Goal: Contribute content

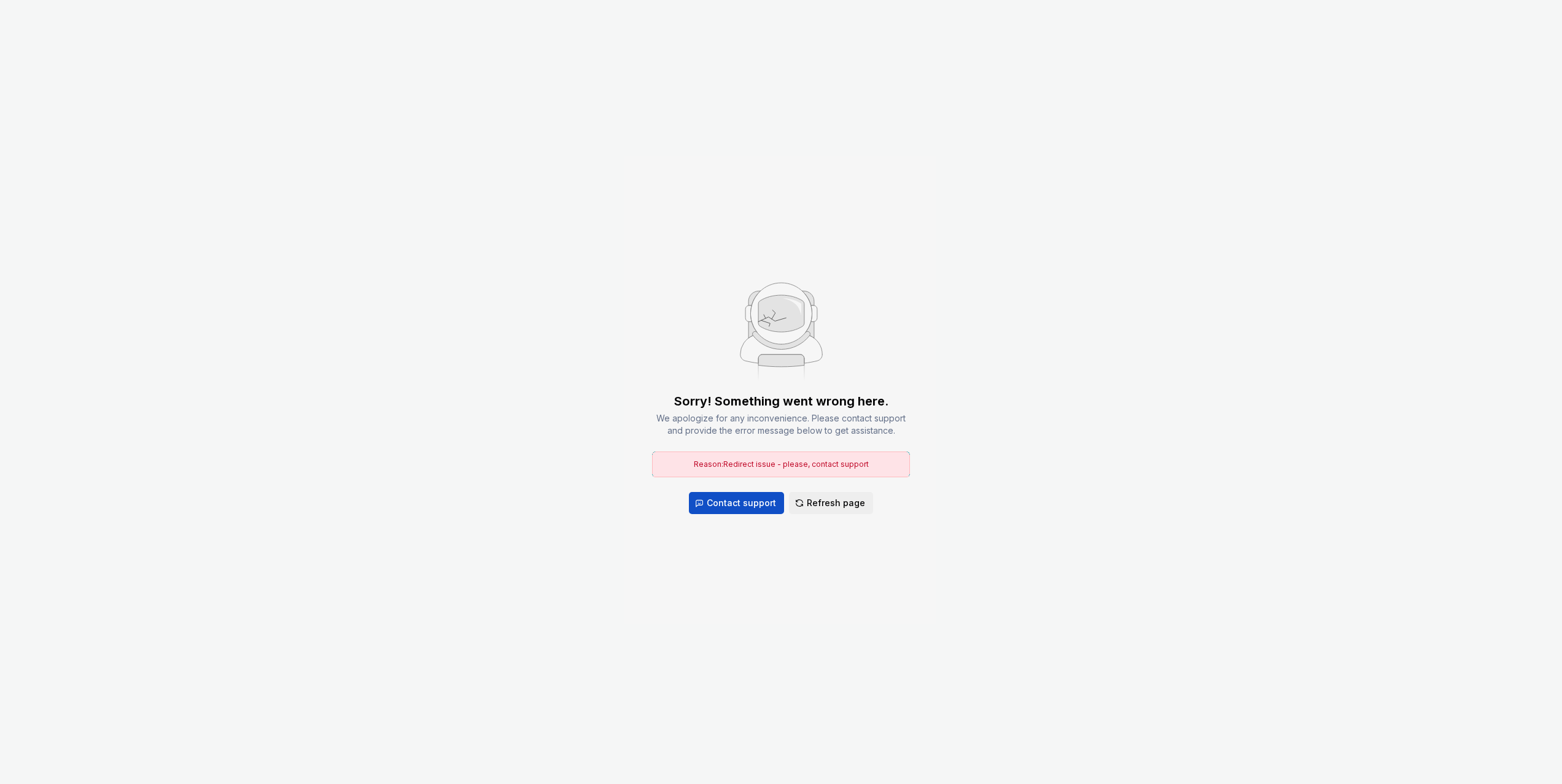
click at [1060, 358] on div "Sorry! Something went wrong here. We apologize for any inconvenience. Please co…" at bounding box center [781, 392] width 1562 height 784
drag, startPoint x: 291, startPoint y: 125, endPoint x: 291, endPoint y: 82, distance: 43.0
click at [291, 125] on div "Sorry! Something went wrong here. We apologize for any inconvenience. Please co…" at bounding box center [781, 392] width 1562 height 784
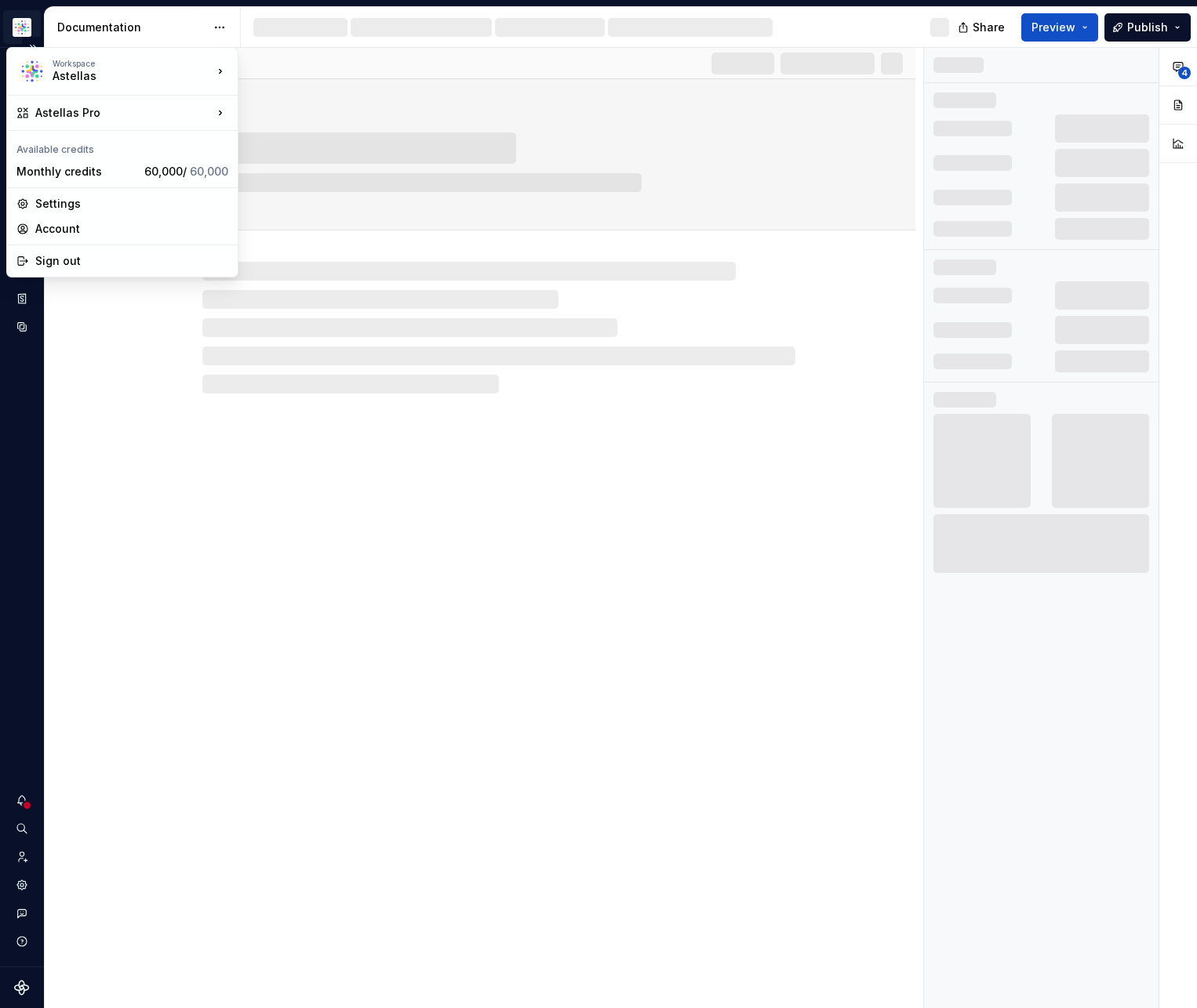
click at [7, 13] on html "Astellas Pro TW Design system data Documentation Share Preview Publish Pages Ch…" at bounding box center [598, 504] width 1197 height 1008
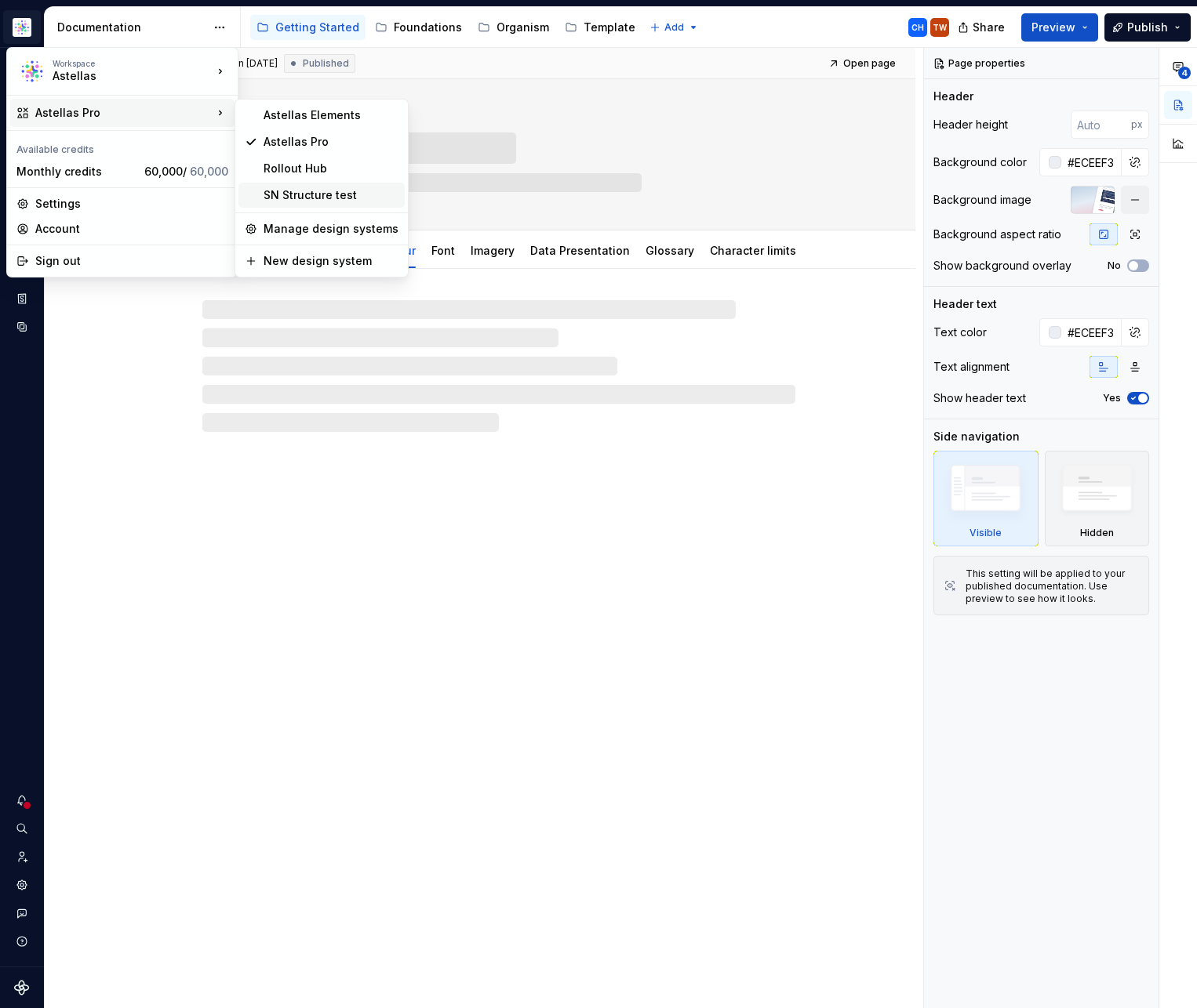
click at [297, 191] on div "SN Structure test" at bounding box center [331, 195] width 135 height 15
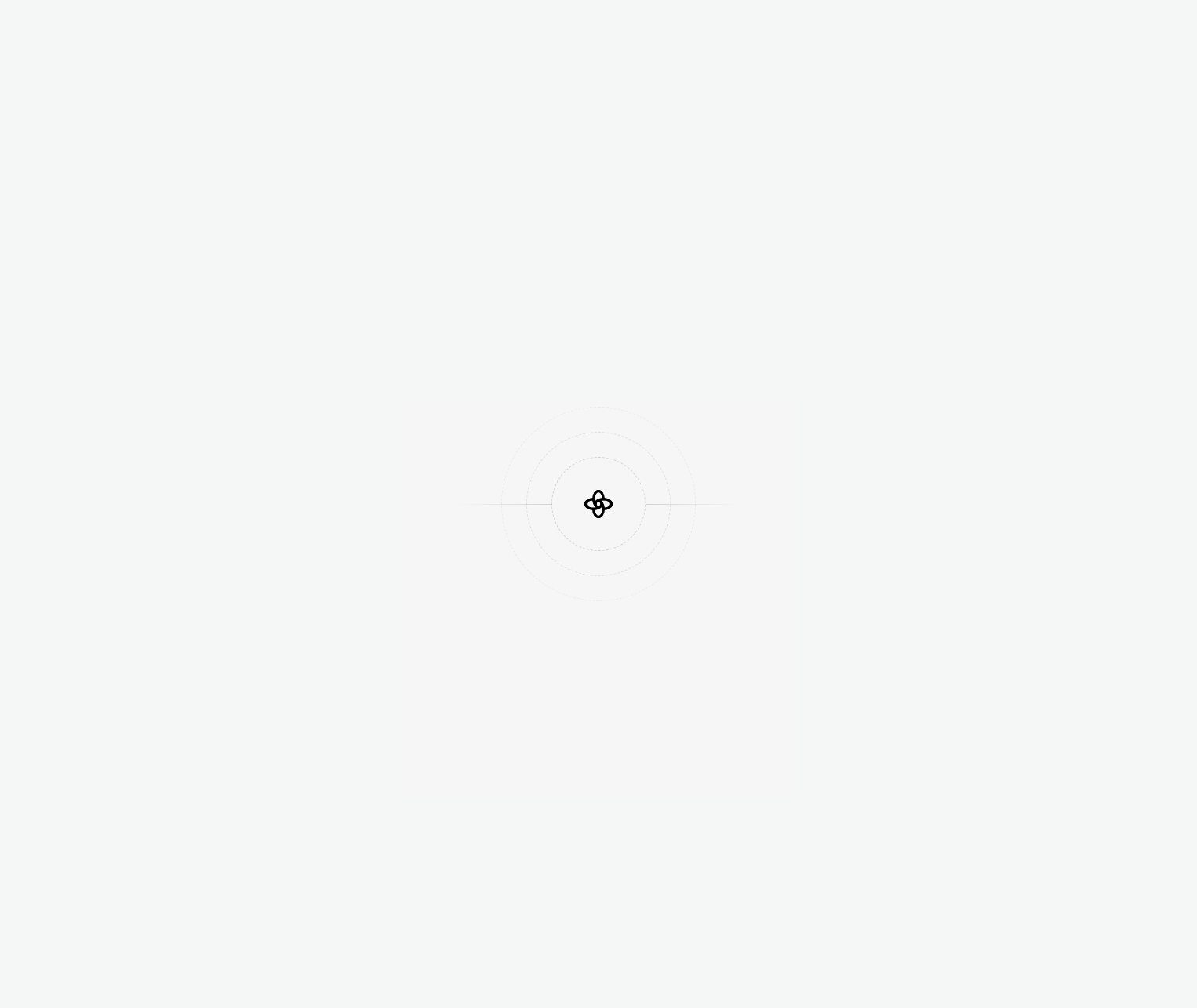
click at [48, 30] on div at bounding box center [598, 504] width 1197 height 1008
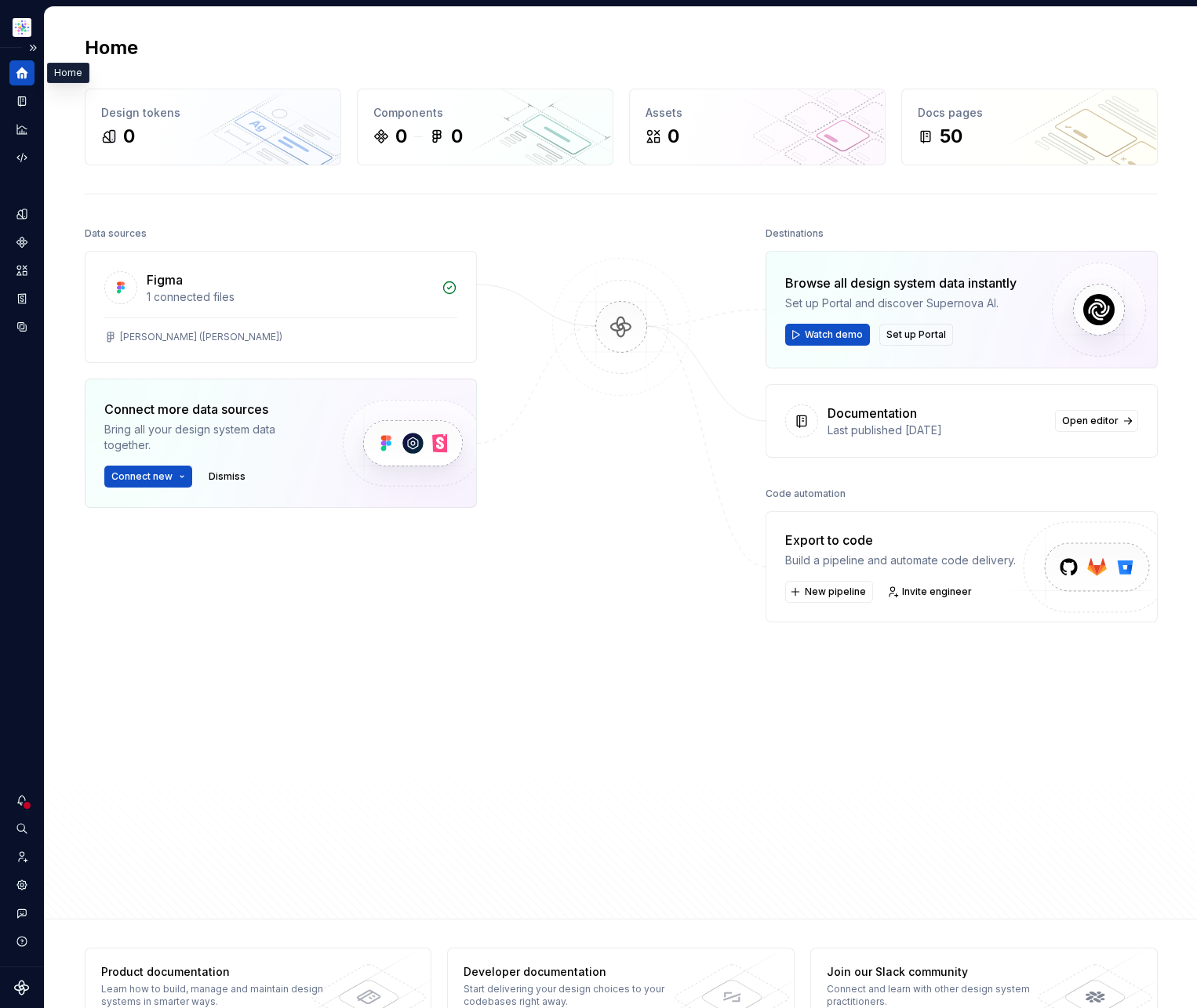
click at [22, 71] on icon "Home" at bounding box center [22, 73] width 11 height 11
click at [37, 48] on button "Expand sidebar" at bounding box center [33, 47] width 22 height 22
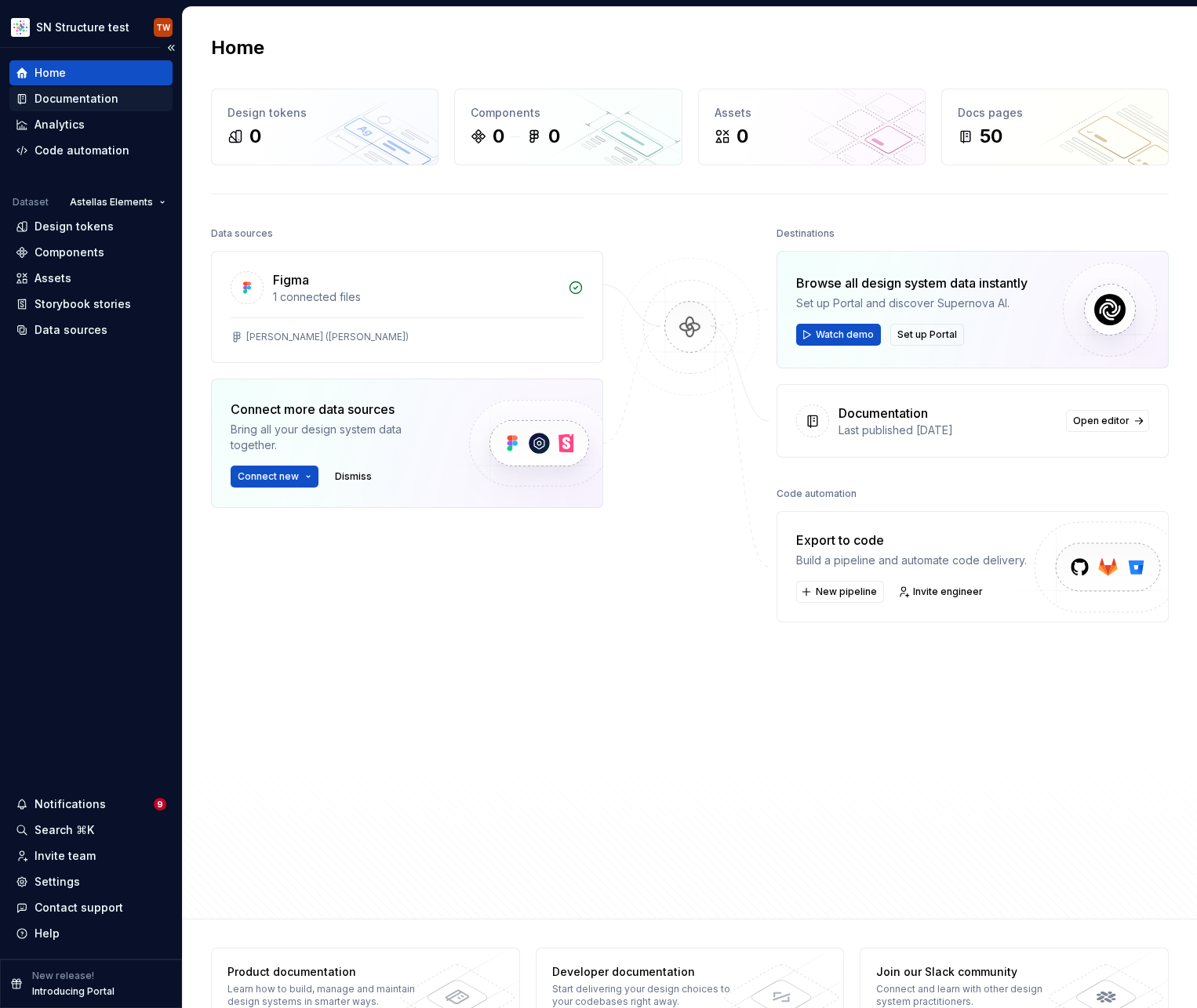
click at [59, 101] on div "Documentation" at bounding box center [76, 98] width 84 height 15
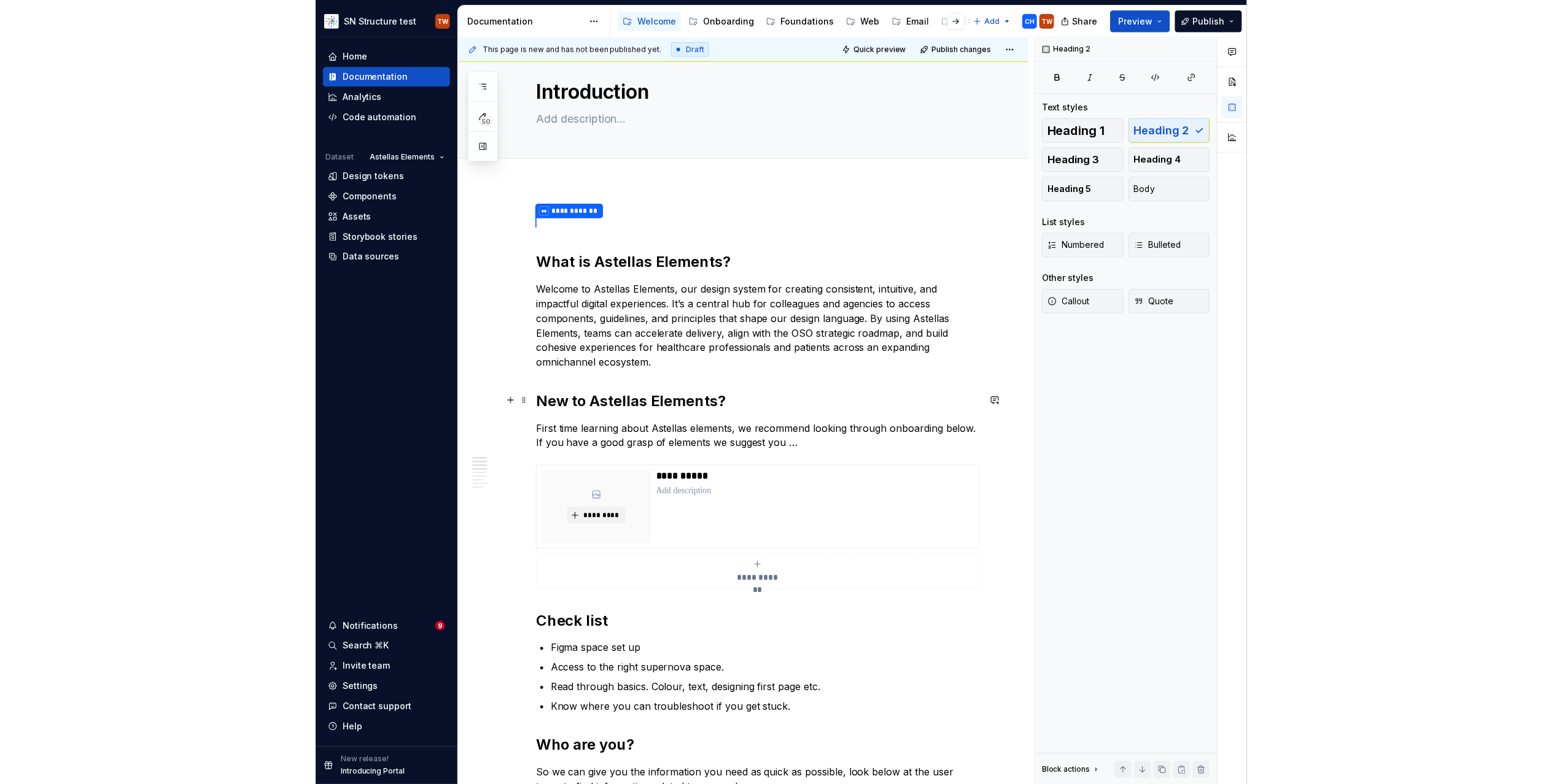
scroll to position [45, 0]
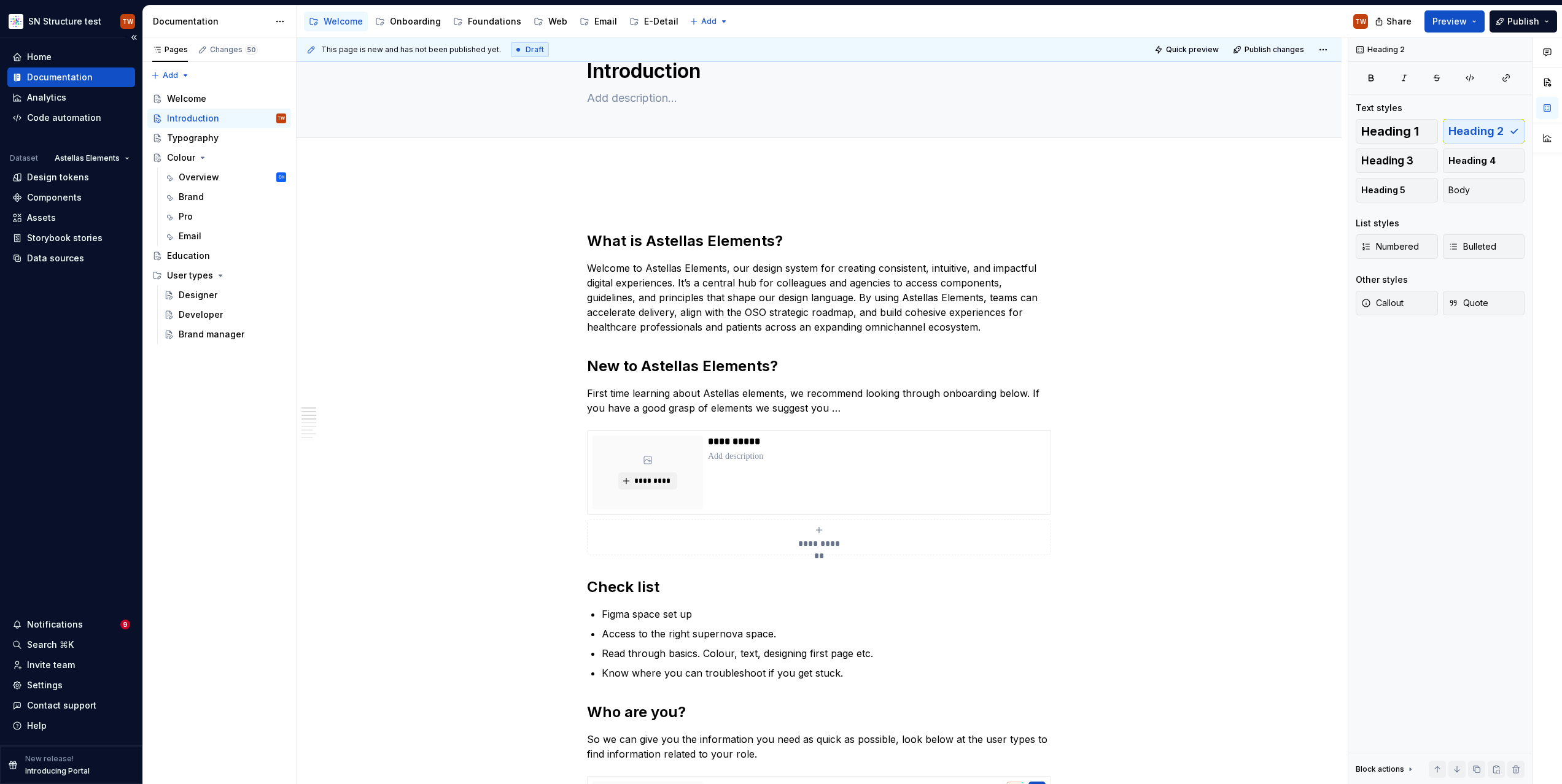
type textarea "*"
